Goal: Task Accomplishment & Management: Manage account settings

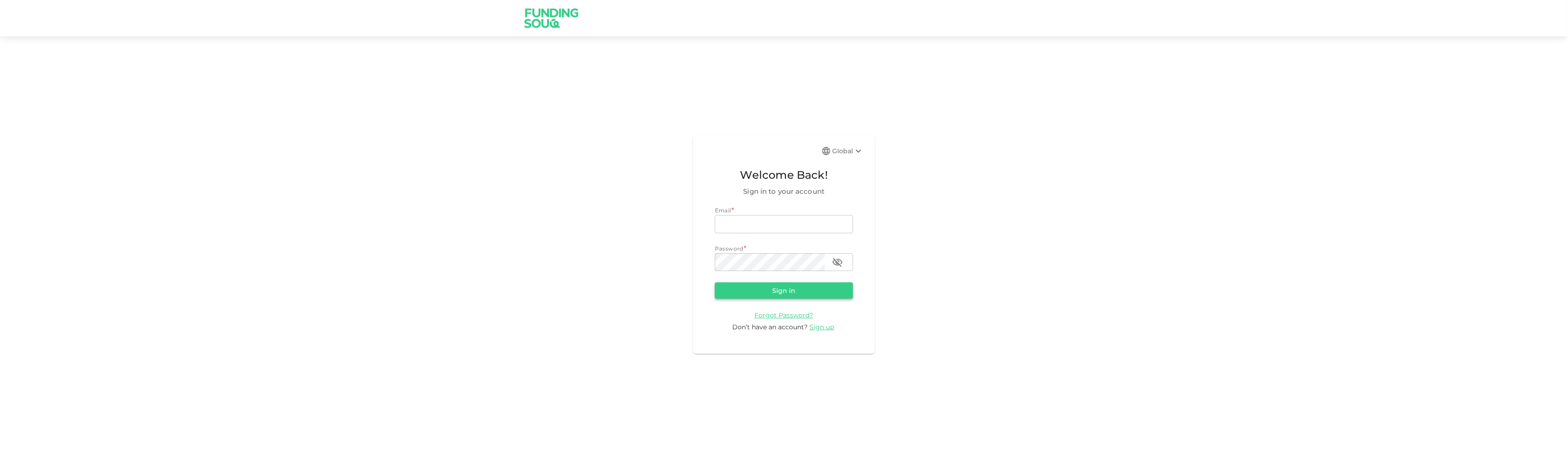
type input "[EMAIL_ADDRESS][DOMAIN_NAME]"
click at [762, 295] on button "Sign in" at bounding box center [784, 290] width 139 height 16
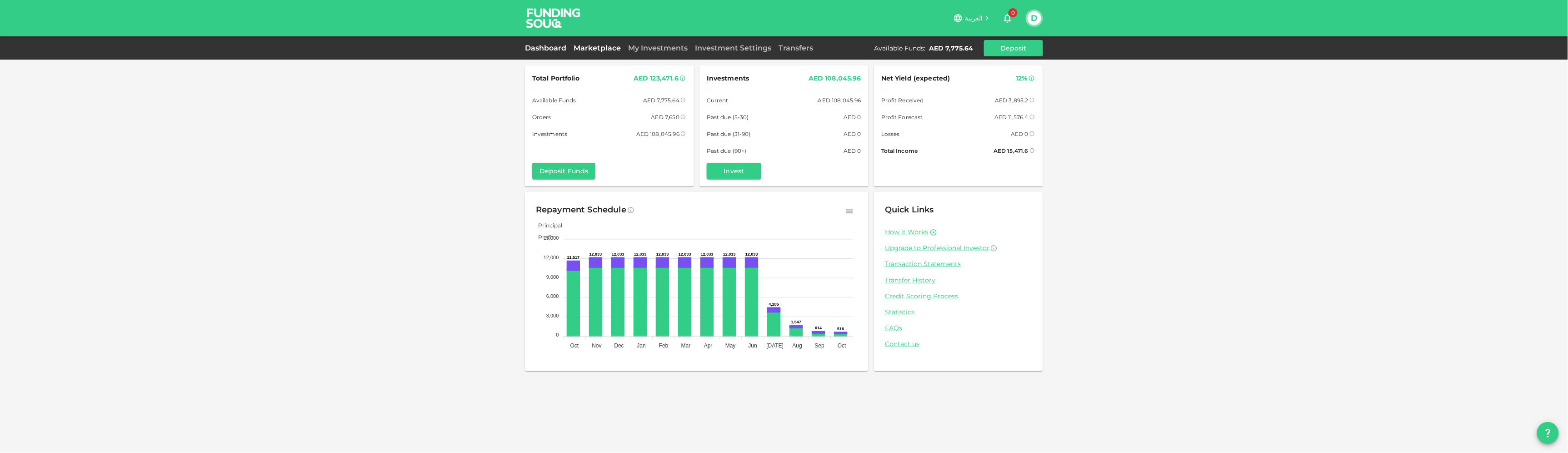
click at [613, 44] on link "Marketplace" at bounding box center [596, 48] width 54 height 8
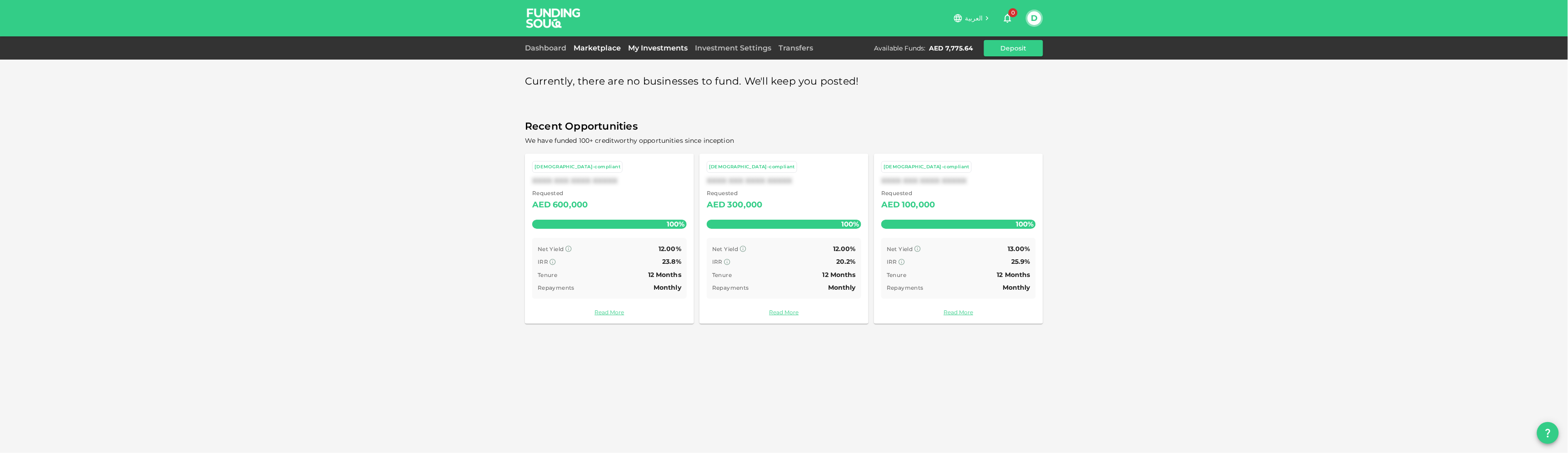
click at [657, 44] on link "My Investments" at bounding box center [658, 48] width 67 height 8
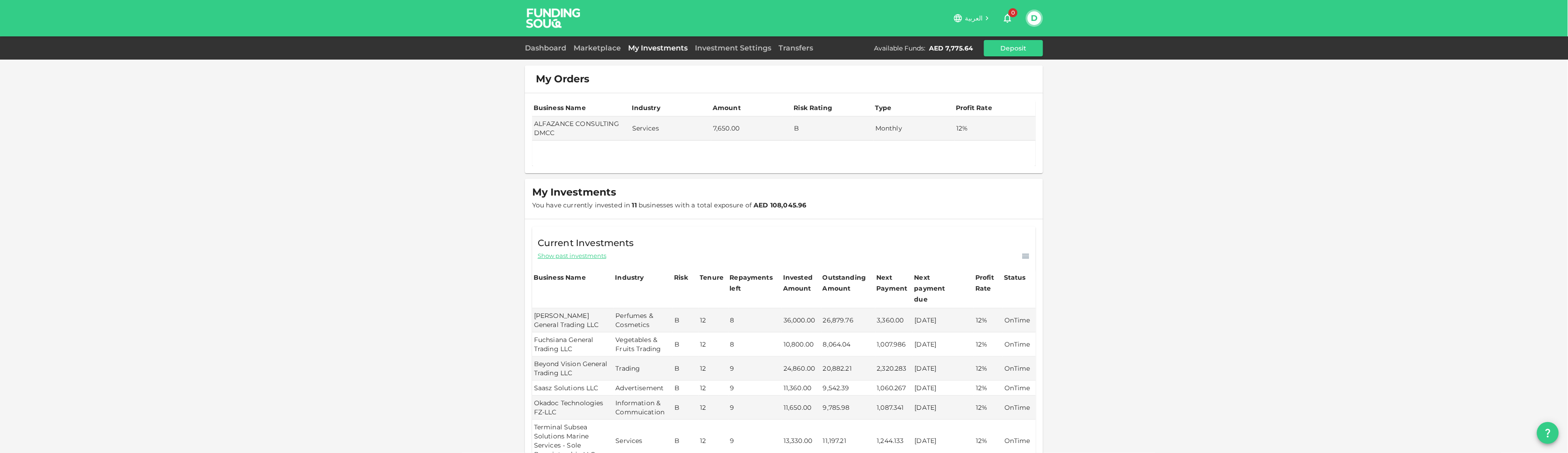
drag, startPoint x: 557, startPoint y: 134, endPoint x: 520, endPoint y: 125, distance: 38.1
click at [525, 125] on div "Business Name Industry Amount Risk Rating Type Profit Rate ALFAZANCE CONSULTING…" at bounding box center [784, 133] width 518 height 80
click at [534, 129] on td "ALFAZANCE CONSULTING DMCC" at bounding box center [581, 128] width 98 height 24
drag, startPoint x: 544, startPoint y: 131, endPoint x: 523, endPoint y: 122, distance: 22.8
click at [532, 122] on td "ALFAZANCE CONSULTING DMCC" at bounding box center [581, 128] width 98 height 24
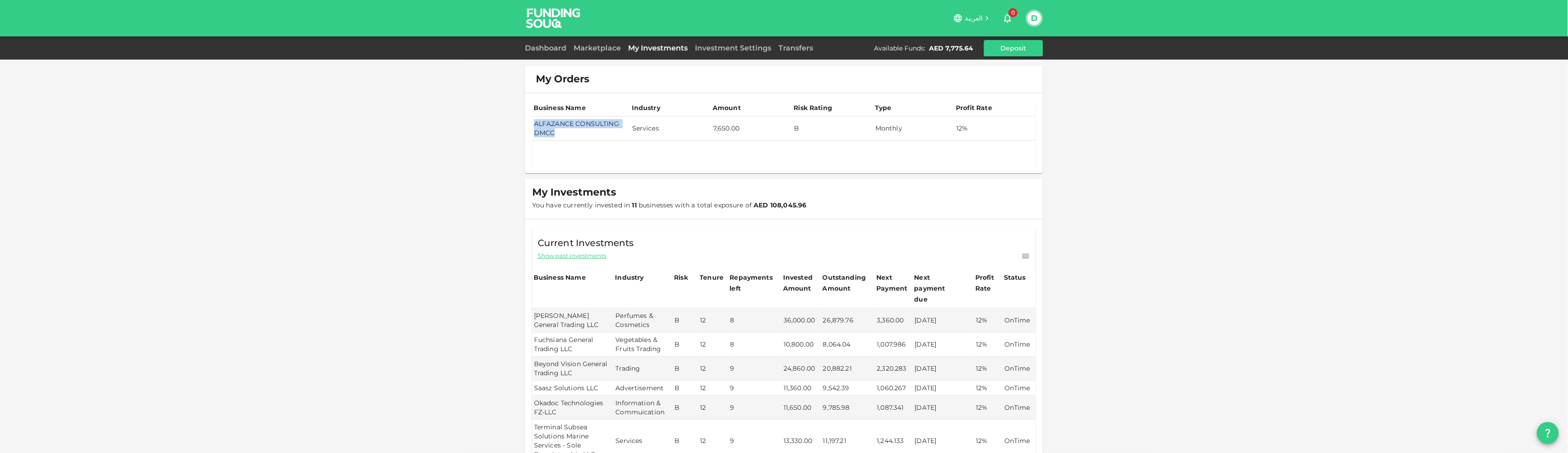
copy td "ALFAZANCE CONSULTING DMCC"
click at [1276, 248] on div "My Orders Business Name Industry Amount Risk Rating Type Profit Rate ALFAZANCE …" at bounding box center [784, 345] width 1568 height 691
click at [1032, 21] on button "D" at bounding box center [1034, 18] width 14 height 14
click at [996, 91] on li "Sign Out" at bounding box center [999, 89] width 84 height 14
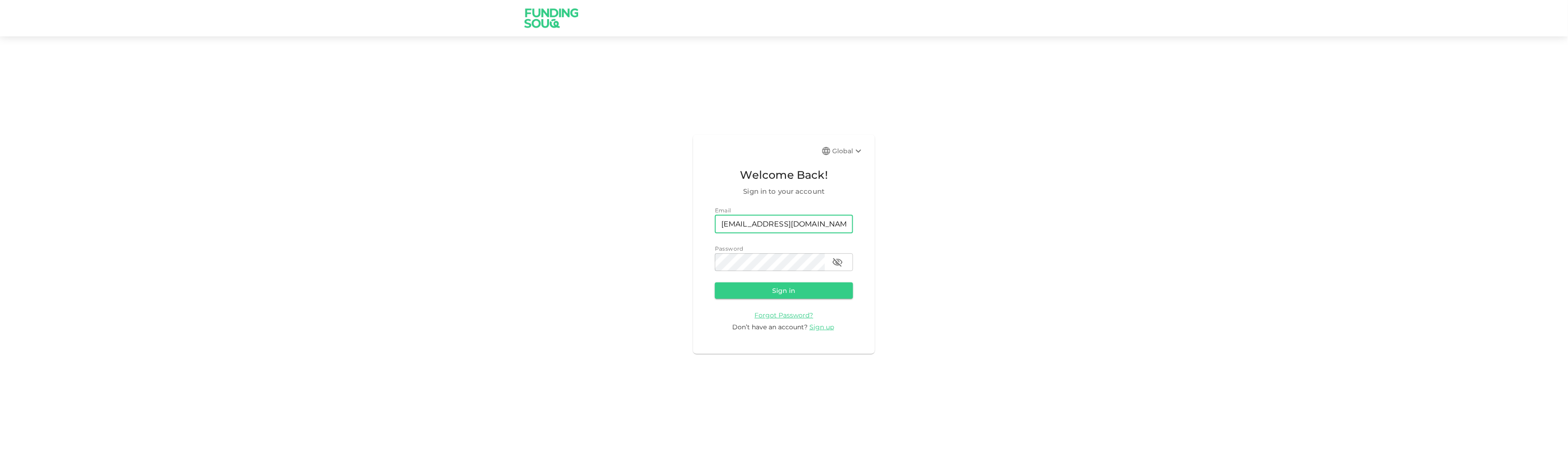
click at [836, 215] on input "[EMAIL_ADDRESS][DOMAIN_NAME]" at bounding box center [784, 224] width 139 height 18
type input "[EMAIL_ADDRESS][DOMAIN_NAME]"
click at [800, 297] on button "Sign in" at bounding box center [784, 290] width 139 height 16
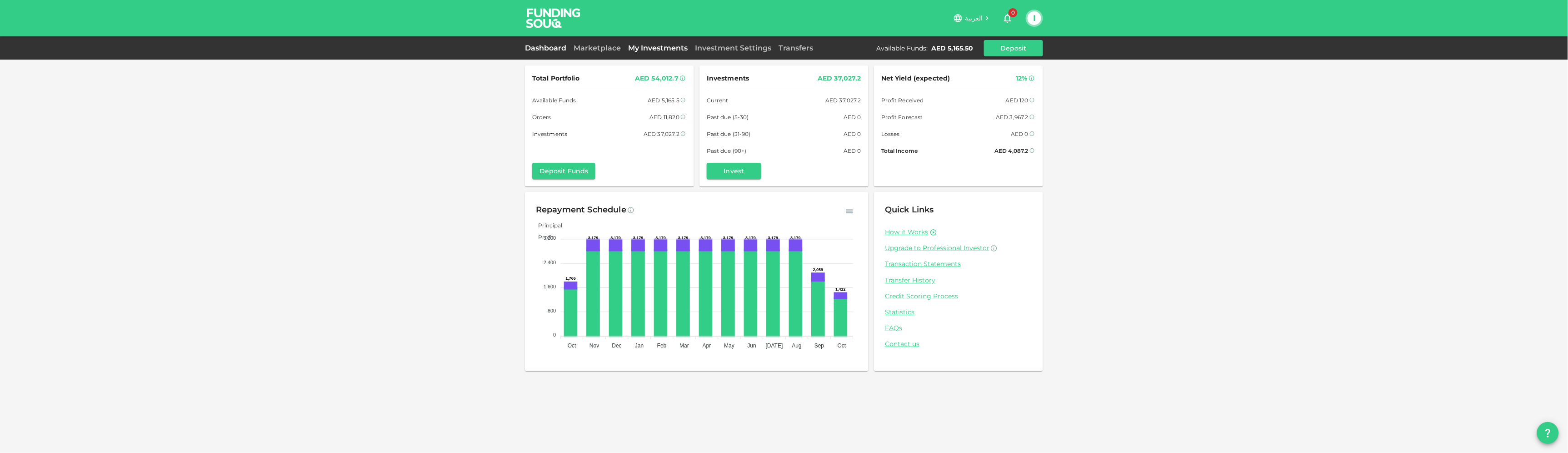
click at [645, 50] on link "My Investments" at bounding box center [658, 48] width 67 height 8
